Goal: Task Accomplishment & Management: Use online tool/utility

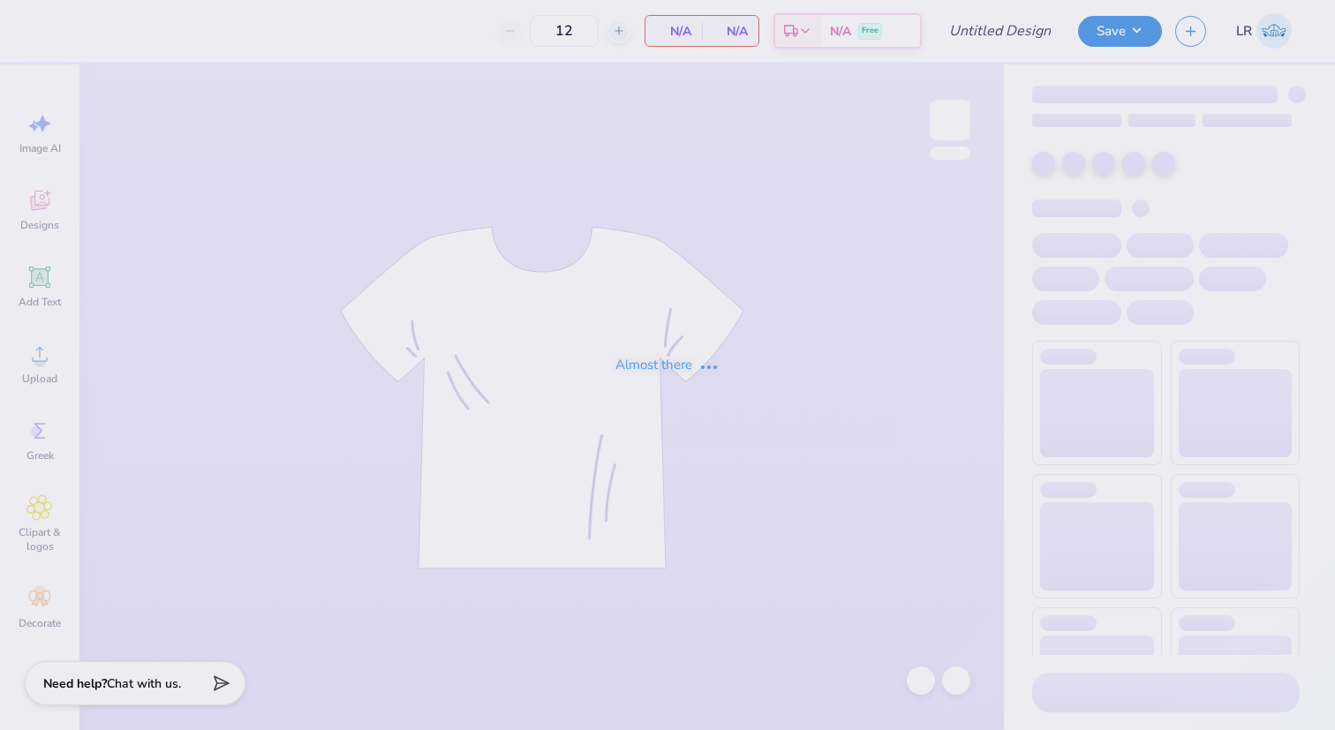
type input "RUF Rosies Bottoms"
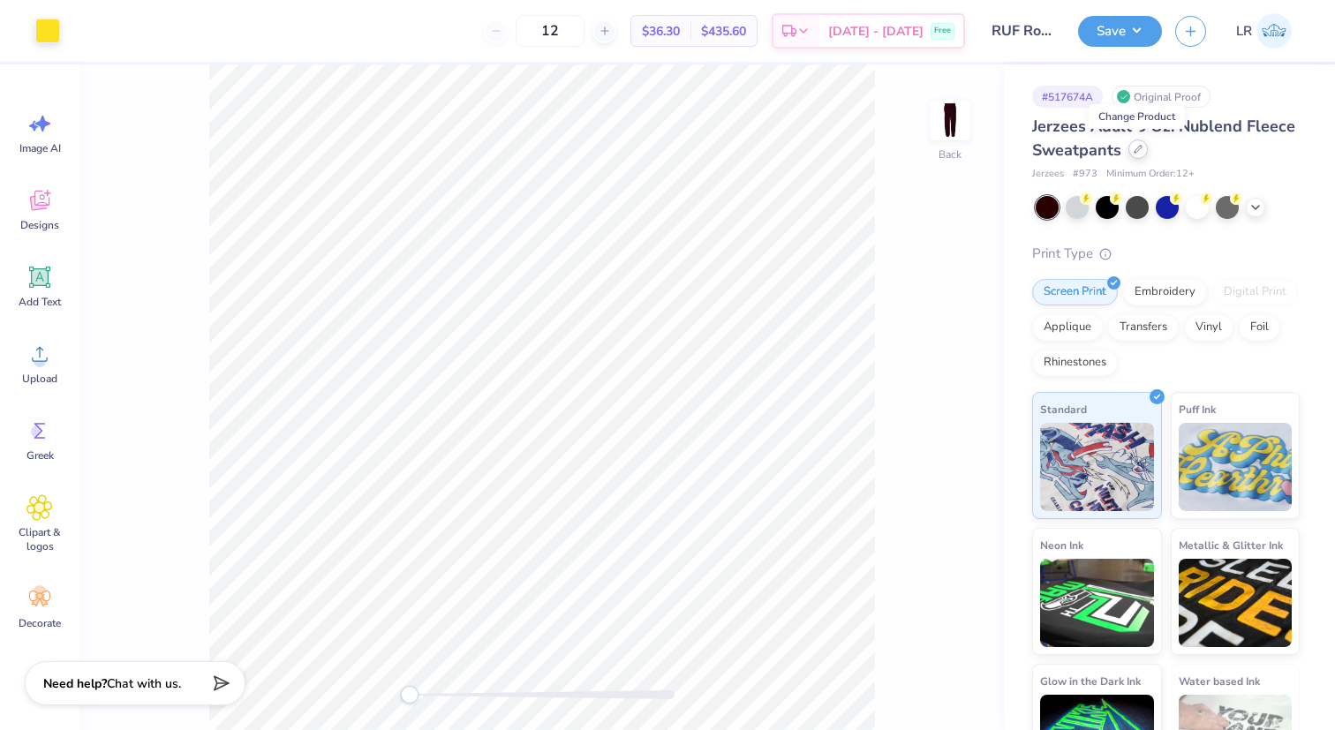
click at [1134, 150] on icon at bounding box center [1138, 149] width 9 height 9
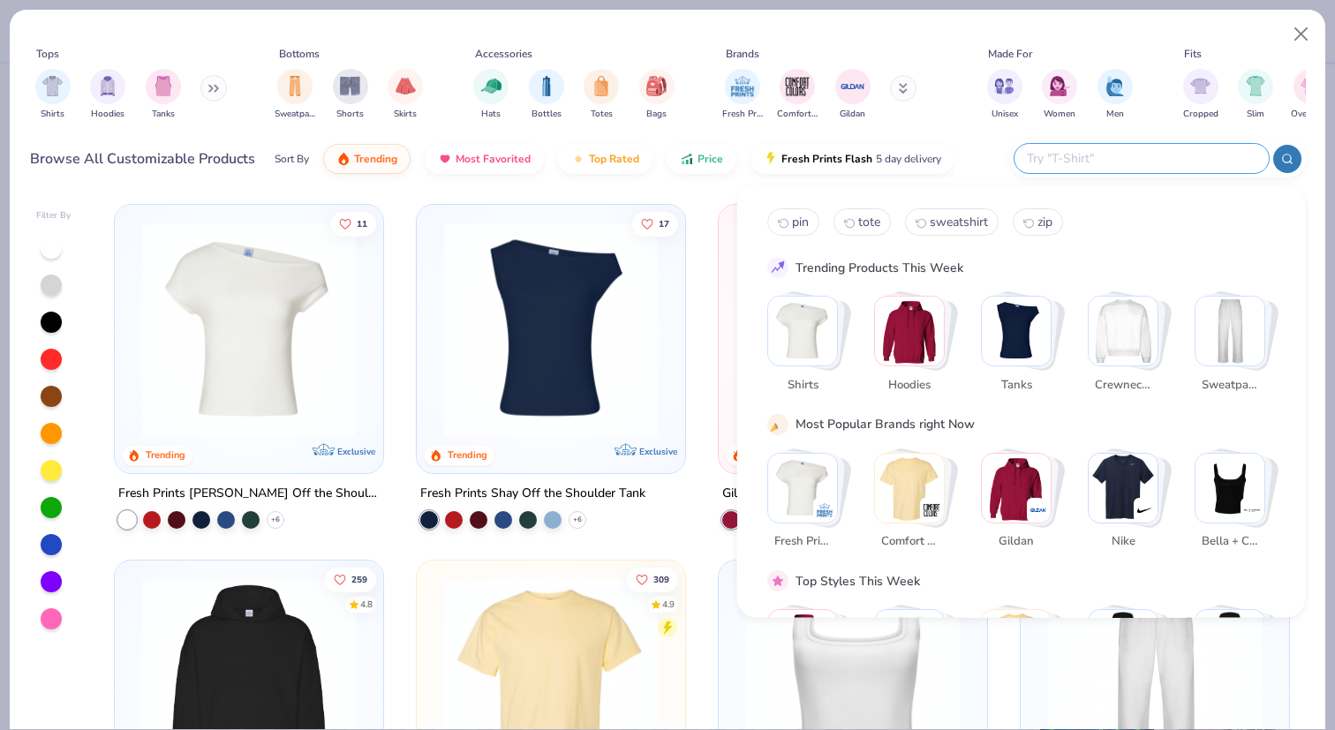
click at [1135, 156] on input "text" at bounding box center [1140, 158] width 231 height 20
type input "shorts"
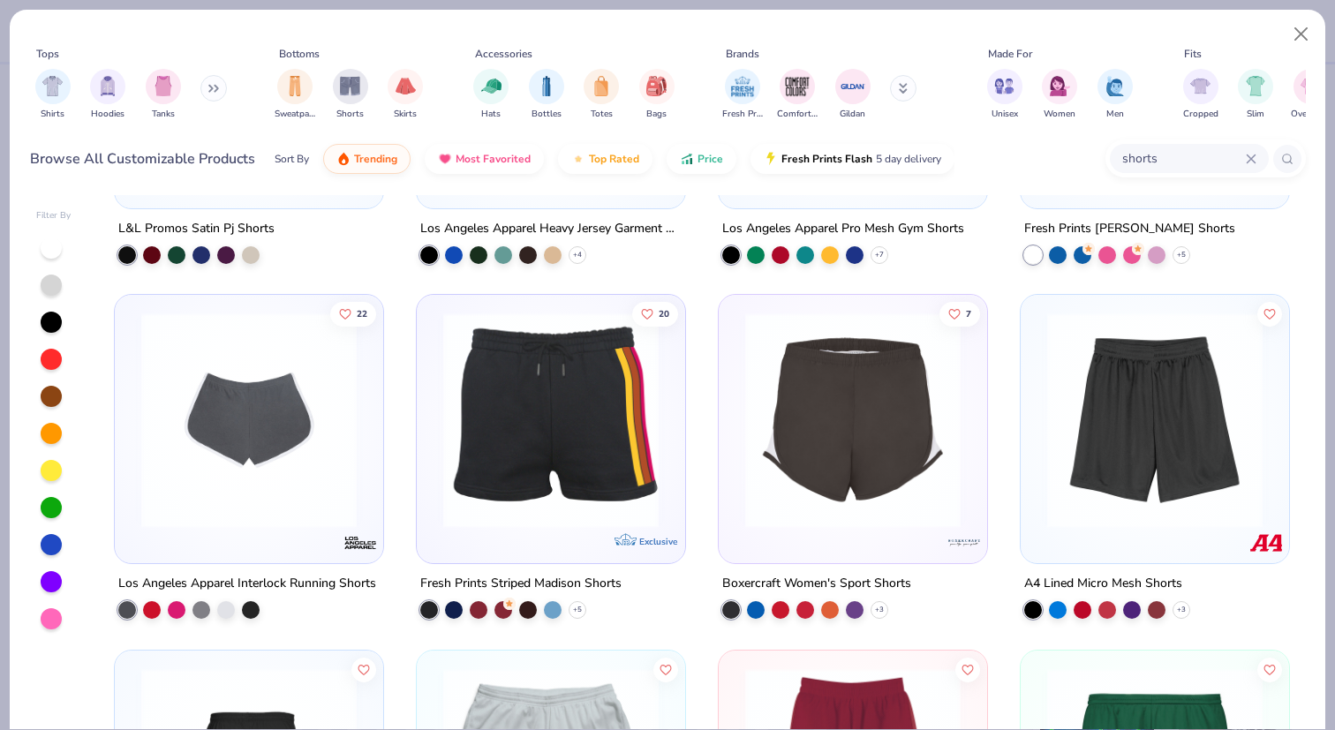
scroll to position [1146, 0]
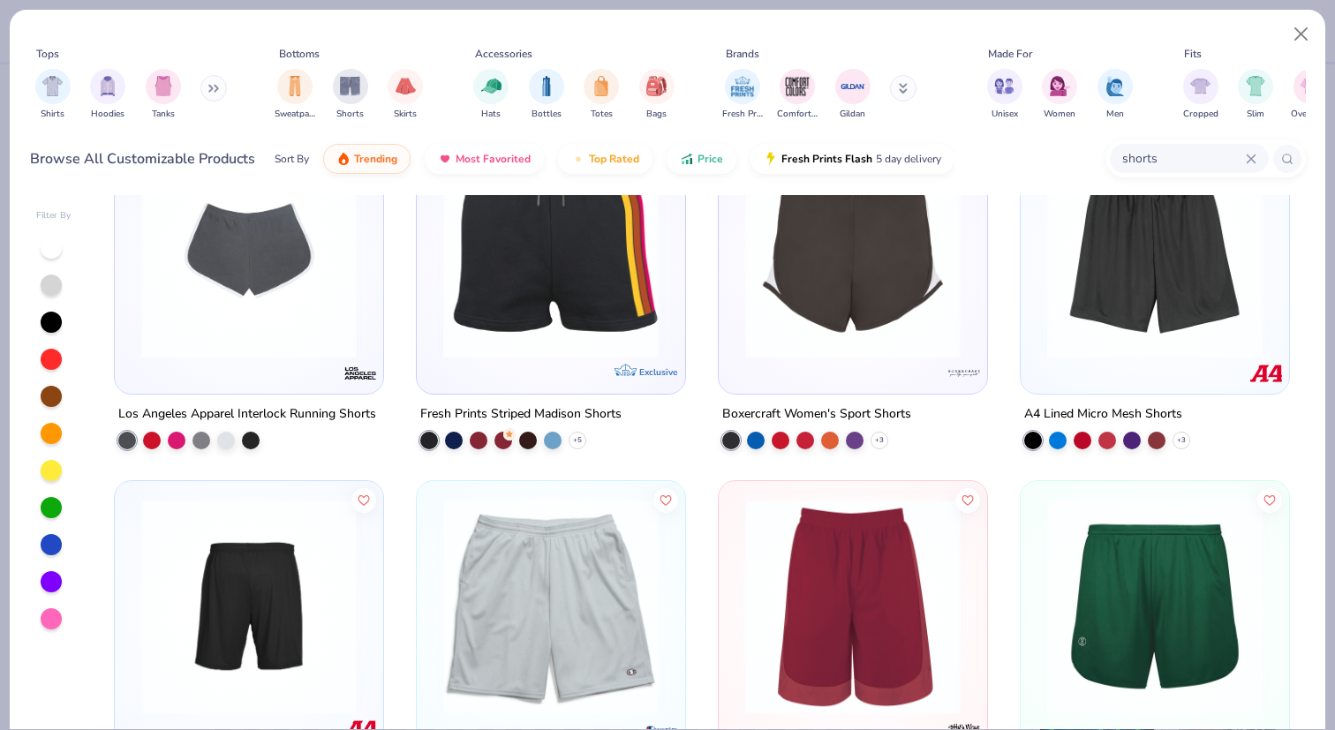
click at [265, 321] on img at bounding box center [248, 251] width 233 height 216
